Goal: Information Seeking & Learning: Learn about a topic

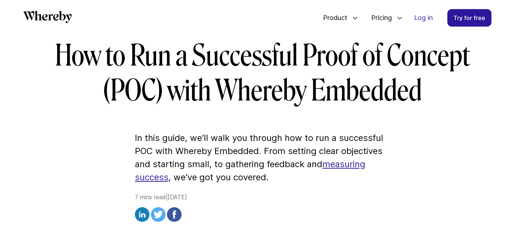
scroll to position [56, 0]
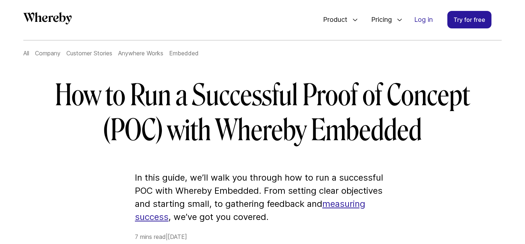
click at [24, 52] on link "All" at bounding box center [26, 53] width 6 height 7
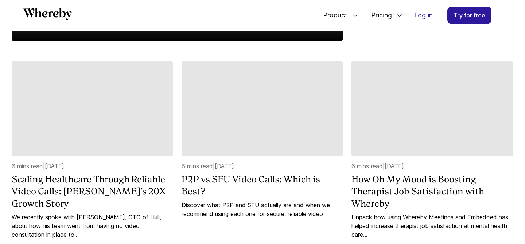
scroll to position [276, 0]
